Goal: Task Accomplishment & Management: Manage account settings

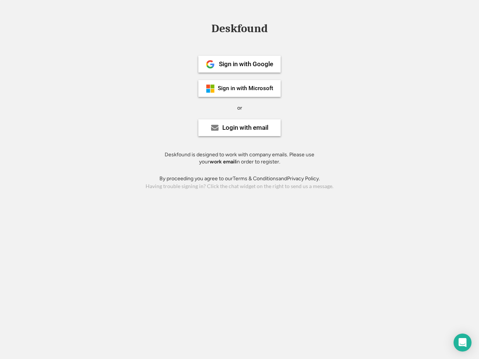
click at [240, 107] on div "or" at bounding box center [239, 107] width 5 height 7
click at [240, 30] on div "Deskfound" at bounding box center [240, 29] width 64 height 12
click at [205, 28] on div "Deskfound" at bounding box center [239, 30] width 479 height 14
click at [240, 30] on div "Deskfound" at bounding box center [240, 29] width 64 height 12
click at [240, 108] on div "or" at bounding box center [239, 107] width 5 height 7
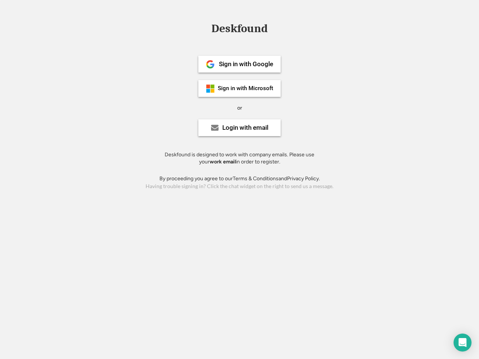
click at [240, 64] on div "Sign in with Google" at bounding box center [246, 64] width 54 height 6
click at [246, 64] on div "Sign in with Google" at bounding box center [246, 64] width 54 height 6
click at [210, 64] on img at bounding box center [210, 64] width 9 height 9
click at [240, 88] on div "Sign in with Microsoft" at bounding box center [245, 89] width 55 height 6
click at [246, 88] on div "Sign in with Microsoft" at bounding box center [245, 89] width 55 height 6
